Goal: Task Accomplishment & Management: Manage account settings

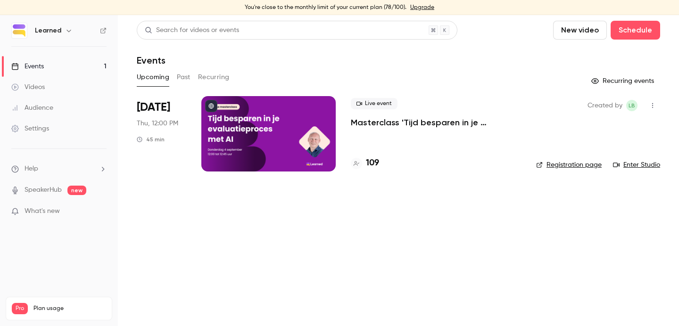
click at [67, 88] on link "Videos" at bounding box center [59, 87] width 118 height 21
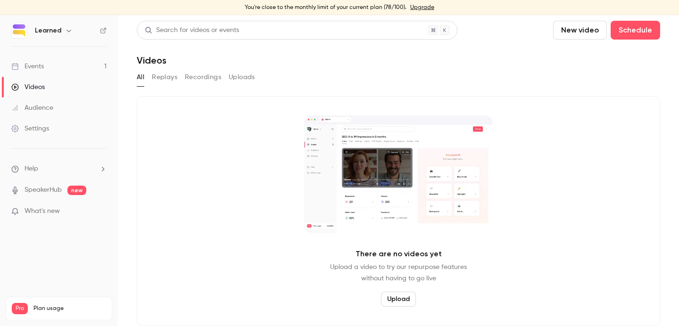
click at [52, 65] on link "Events 1" at bounding box center [59, 66] width 118 height 21
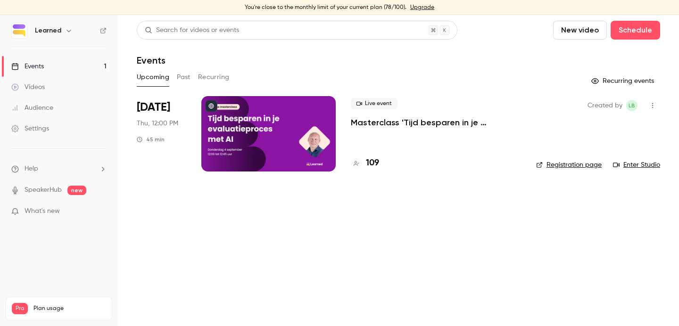
click at [188, 78] on button "Past" at bounding box center [184, 77] width 14 height 15
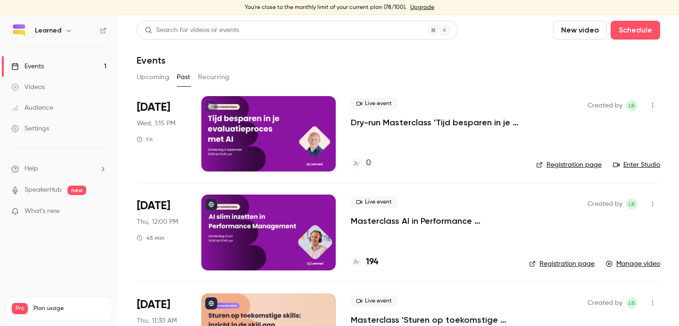
click at [560, 164] on link "Registration page" at bounding box center [569, 164] width 66 height 9
click at [66, 86] on link "Videos" at bounding box center [59, 87] width 118 height 21
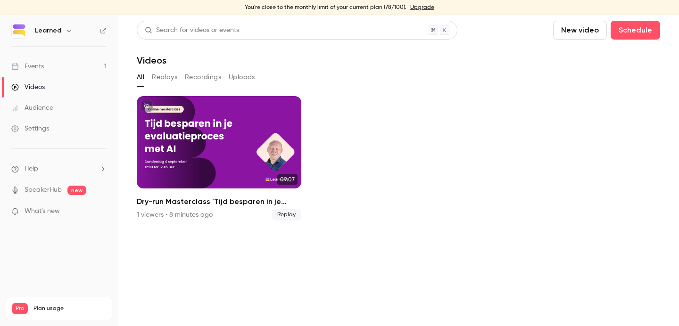
click at [50, 58] on link "Events 1" at bounding box center [59, 66] width 118 height 21
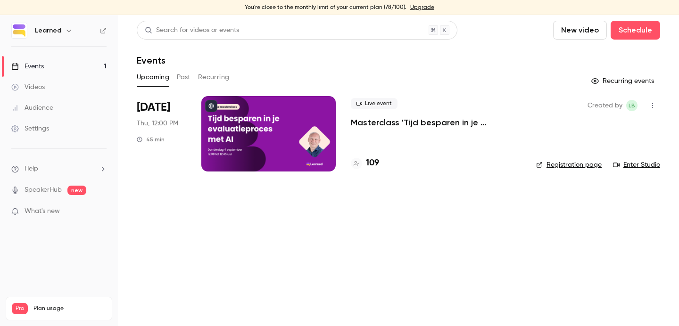
click at [287, 132] on div at bounding box center [268, 133] width 134 height 75
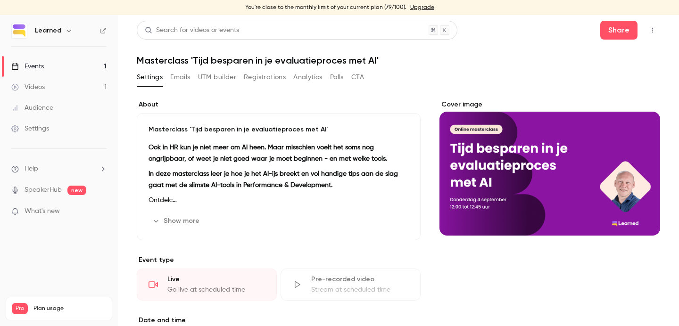
click at [174, 76] on button "Emails" at bounding box center [180, 77] width 20 height 15
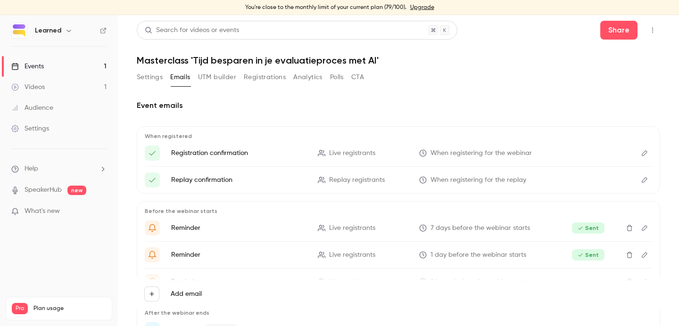
click at [359, 75] on button "CTA" at bounding box center [357, 77] width 13 height 15
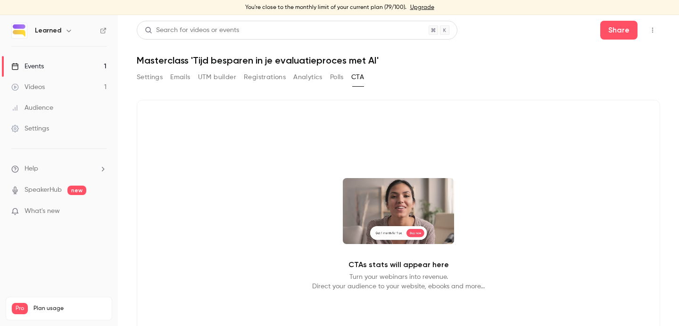
click at [341, 72] on button "Polls" at bounding box center [337, 77] width 14 height 15
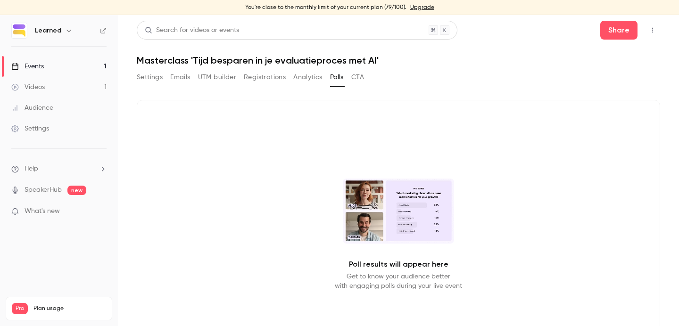
click at [308, 74] on button "Analytics" at bounding box center [307, 77] width 29 height 15
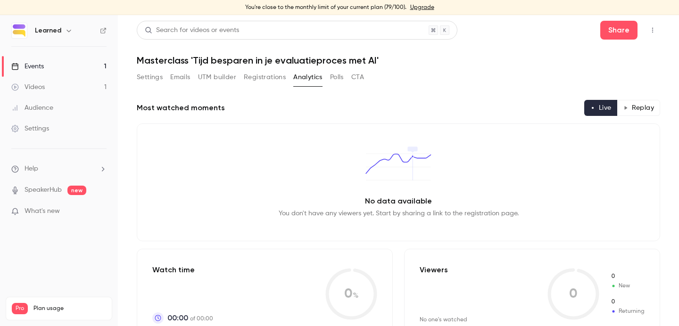
click at [264, 74] on button "Registrations" at bounding box center [265, 77] width 42 height 15
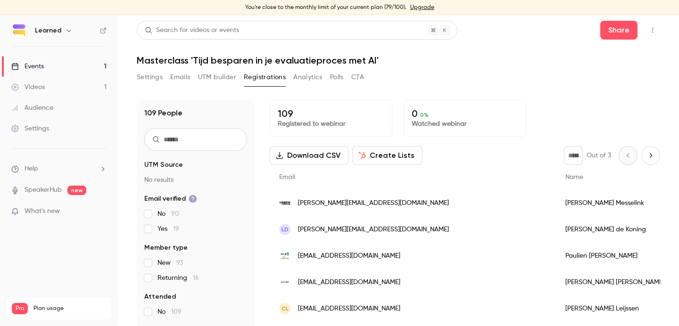
click at [153, 79] on button "Settings" at bounding box center [150, 77] width 26 height 15
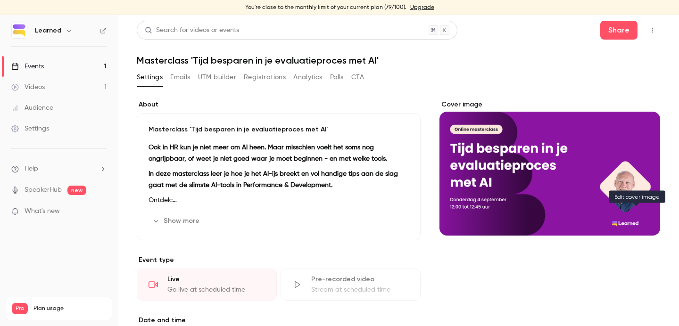
click at [638, 215] on icon "Cover image" at bounding box center [643, 219] width 10 height 8
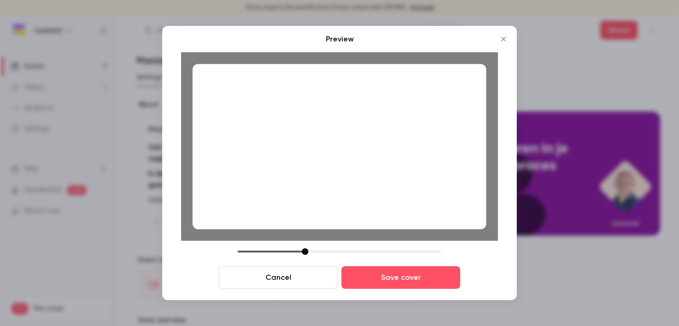
click at [502, 38] on icon "Close" at bounding box center [503, 39] width 11 height 8
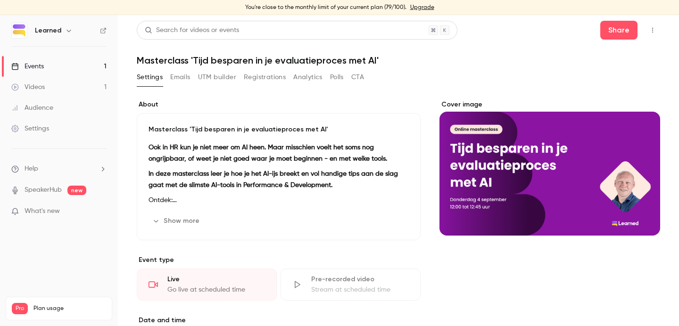
click at [638, 221] on button "Cover image" at bounding box center [643, 218] width 19 height 19
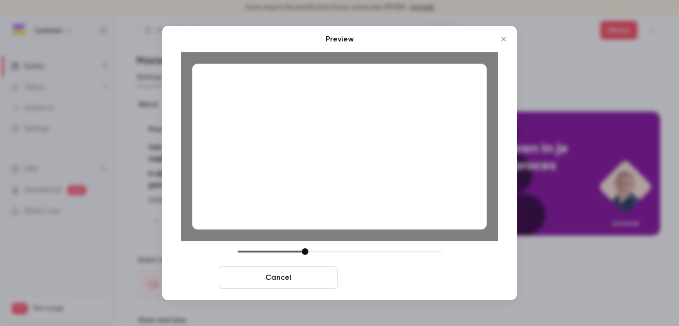
click at [437, 283] on button "Save cover" at bounding box center [401, 278] width 119 height 23
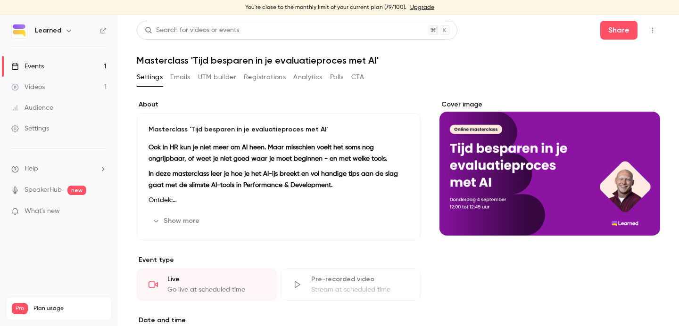
click at [276, 76] on button "Registrations" at bounding box center [265, 77] width 42 height 15
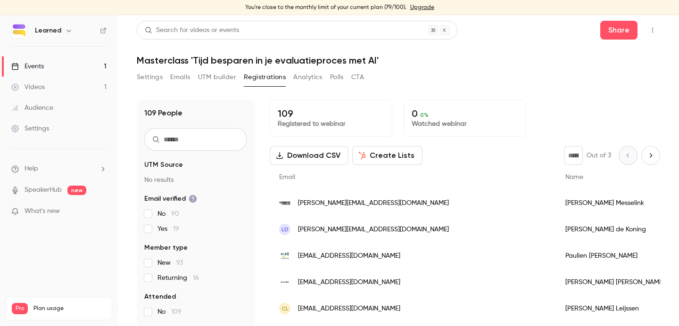
click at [150, 75] on button "Settings" at bounding box center [150, 77] width 26 height 15
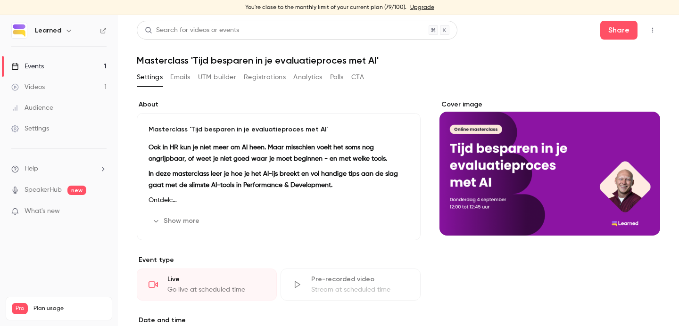
click at [649, 27] on icon "button" at bounding box center [653, 30] width 8 height 7
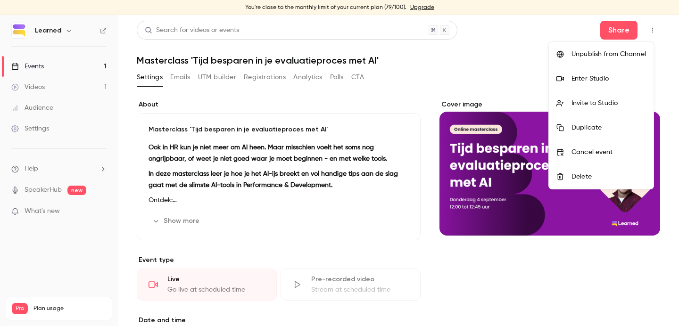
click at [616, 101] on div "Invite to Studio" at bounding box center [609, 103] width 75 height 9
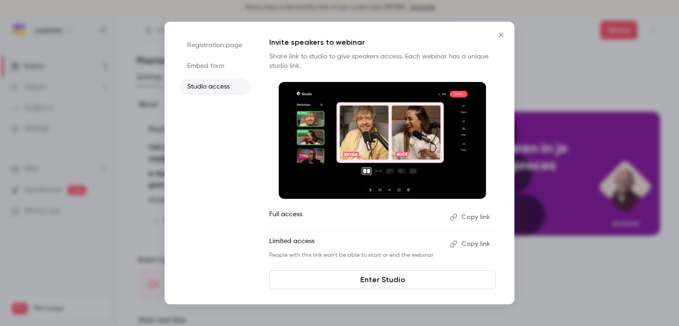
click at [483, 216] on button "Copy link" at bounding box center [471, 217] width 50 height 15
click at [217, 58] on li "Embed form" at bounding box center [215, 66] width 71 height 17
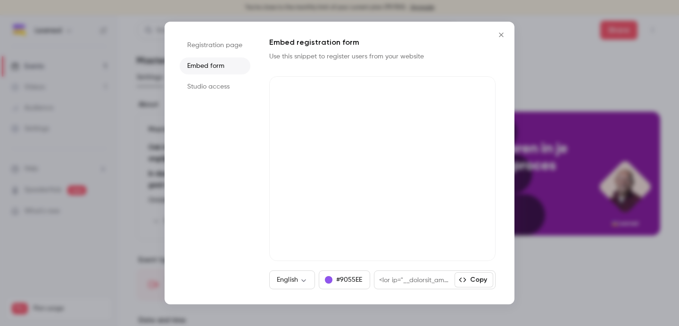
click at [221, 45] on li "Registration page" at bounding box center [215, 45] width 71 height 17
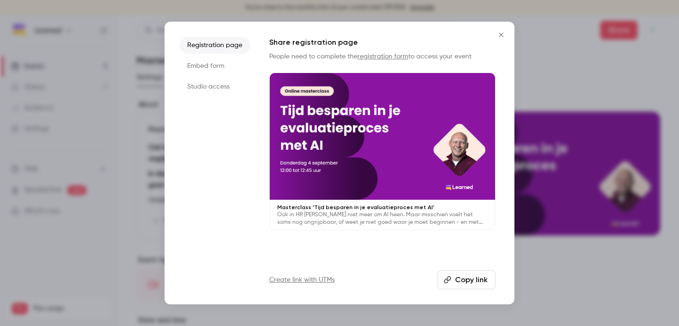
click at [218, 86] on li "Studio access" at bounding box center [215, 86] width 71 height 17
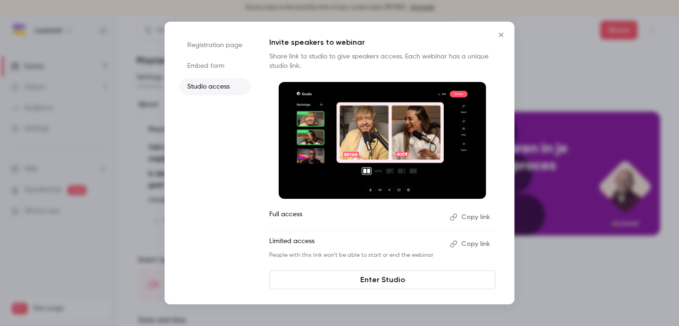
click at [505, 33] on icon "Close" at bounding box center [501, 35] width 11 height 8
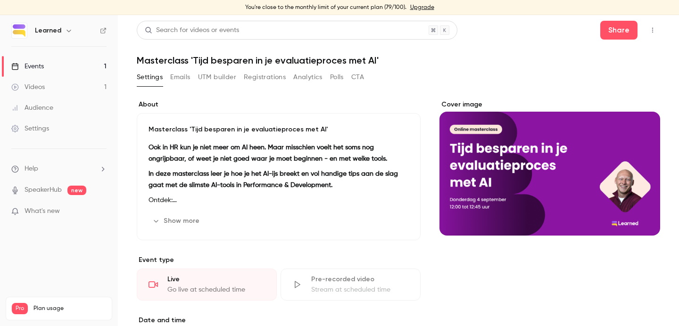
click at [652, 28] on button "button" at bounding box center [652, 30] width 15 height 15
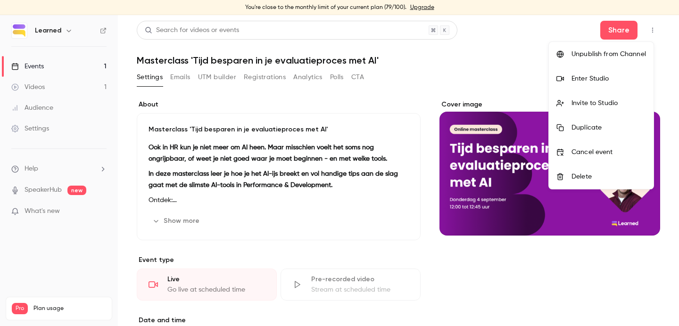
click at [585, 76] on div "Enter Studio" at bounding box center [609, 78] width 75 height 9
